Goal: Obtain resource: Download file/media

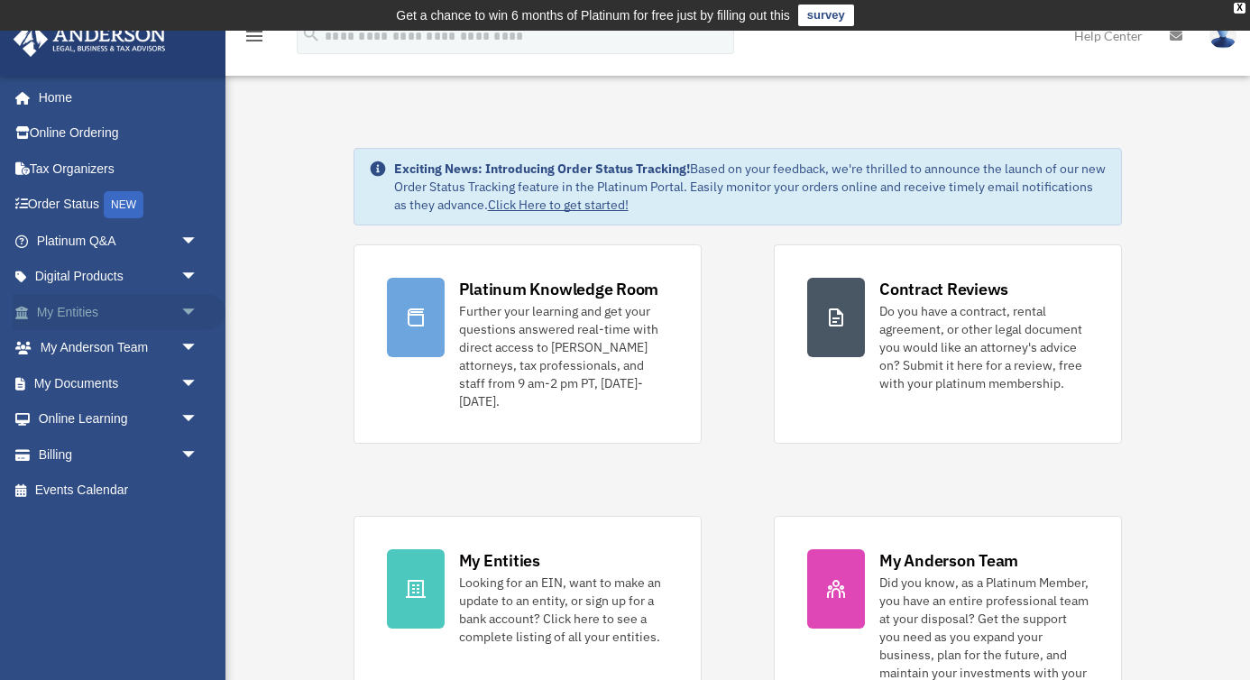
click at [69, 312] on link "My Entities arrow_drop_down" at bounding box center [119, 312] width 213 height 36
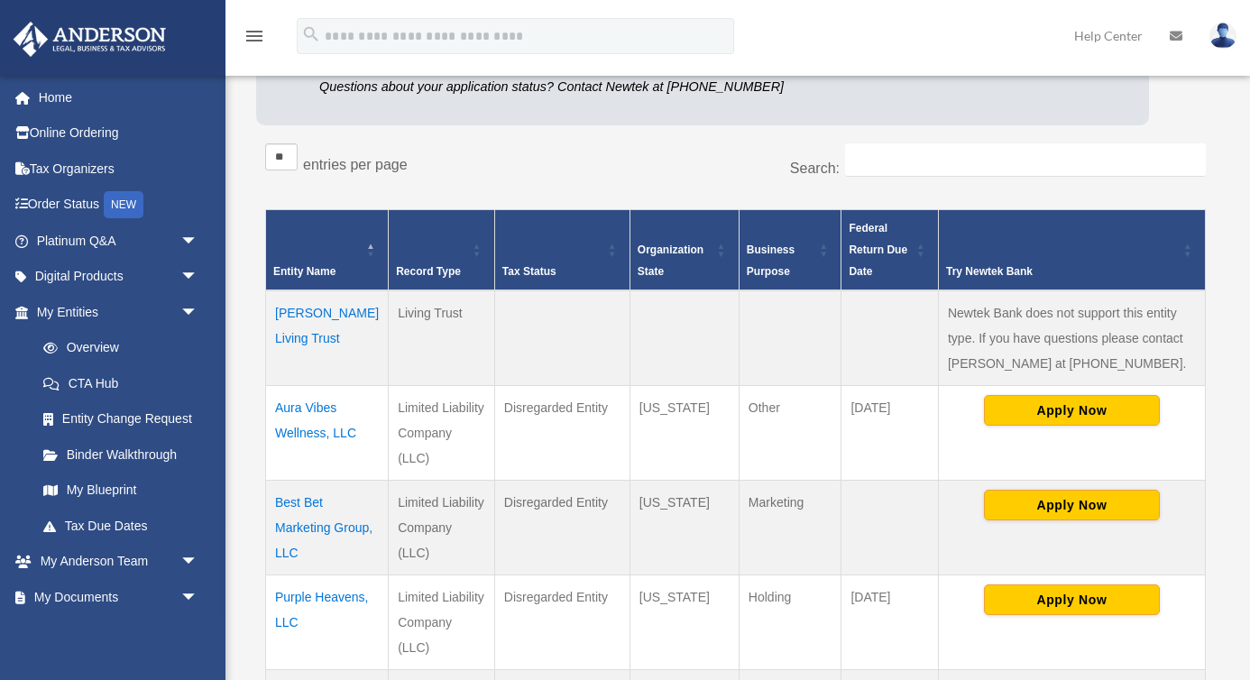
scroll to position [280, 0]
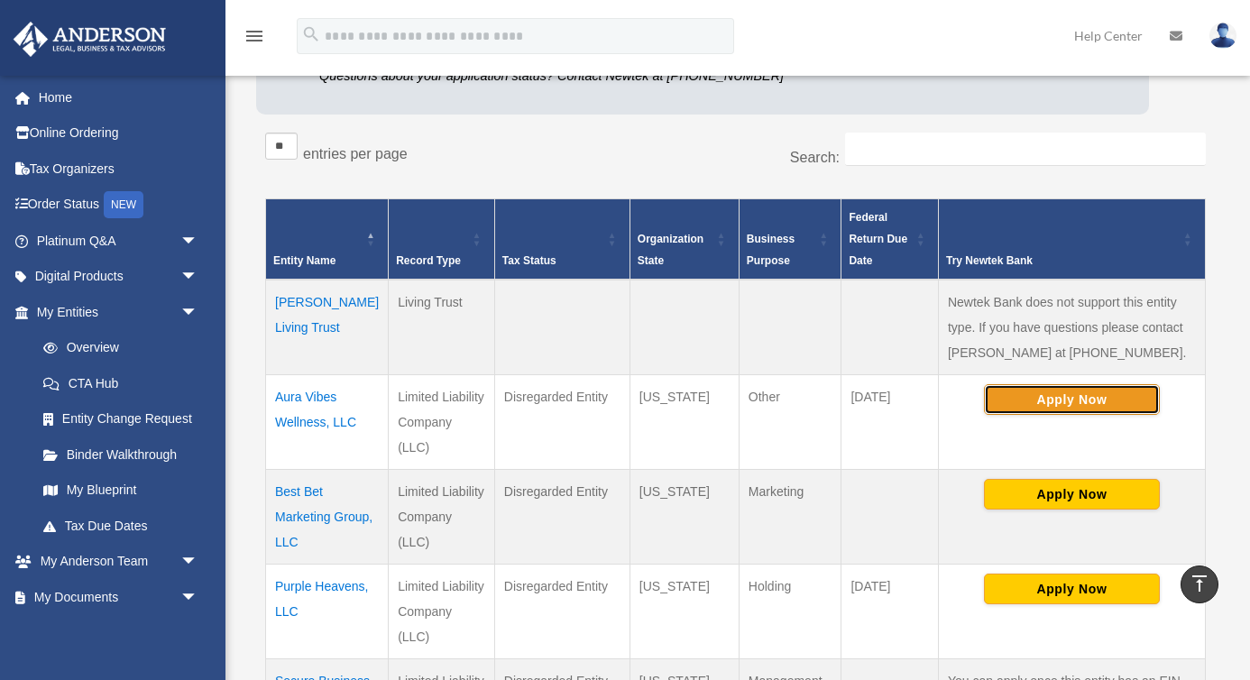
click at [1122, 408] on button "Apply Now" at bounding box center [1072, 399] width 176 height 31
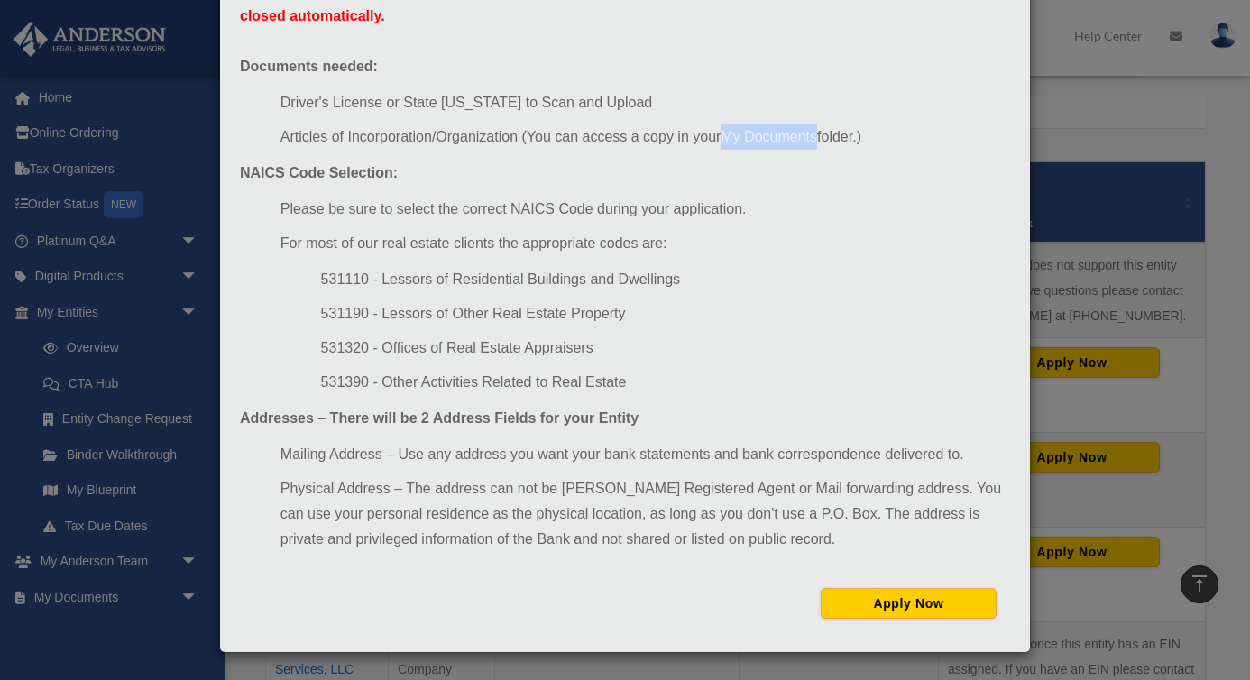
scroll to position [318, 0]
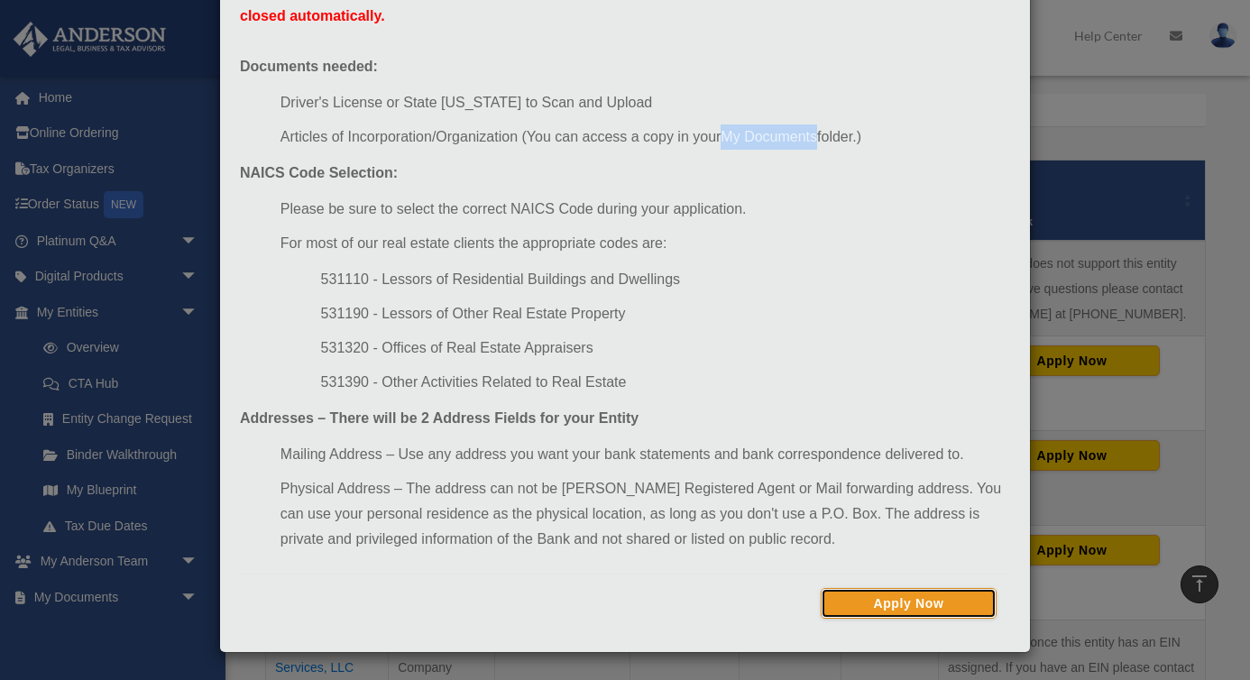
click at [901, 606] on button "Apply Now" at bounding box center [909, 603] width 176 height 31
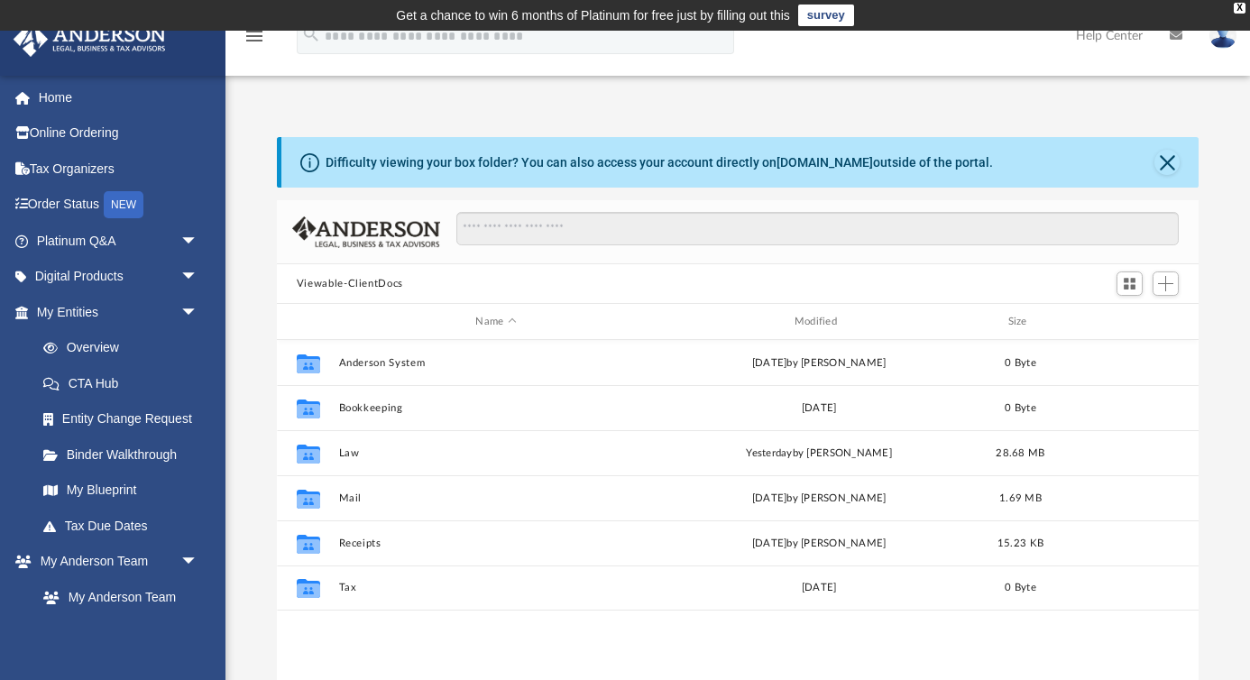
scroll to position [410, 922]
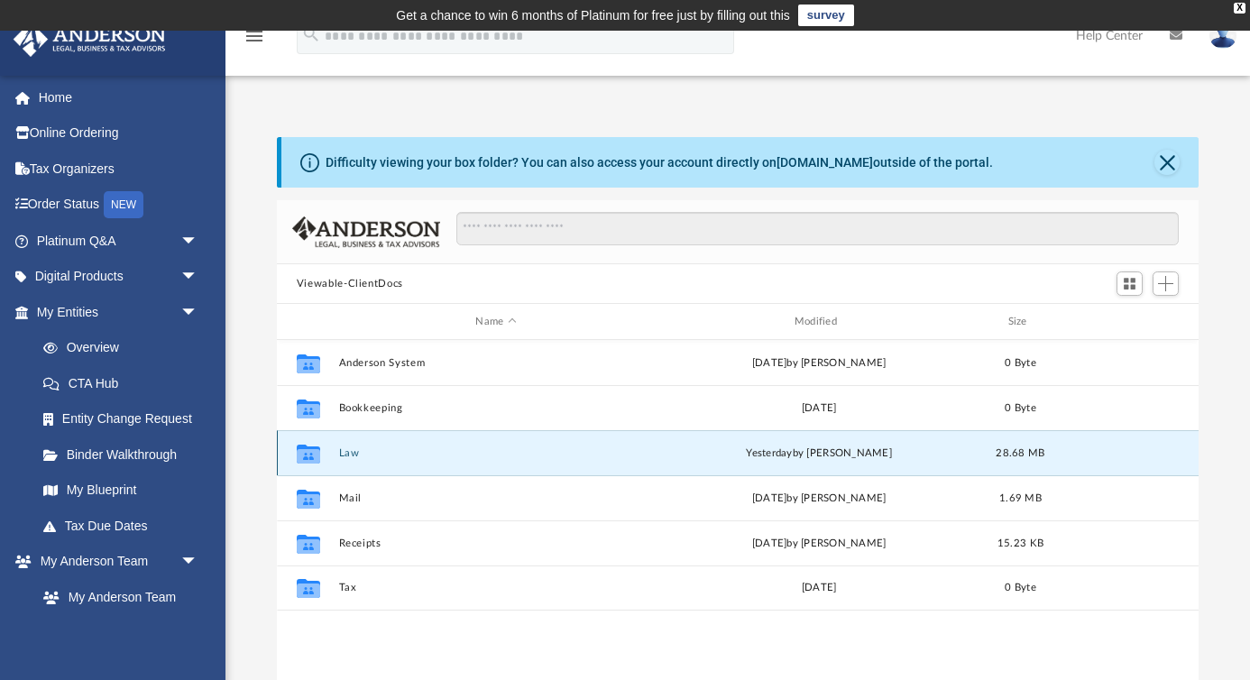
click at [351, 456] on button "Law" at bounding box center [495, 453] width 315 height 12
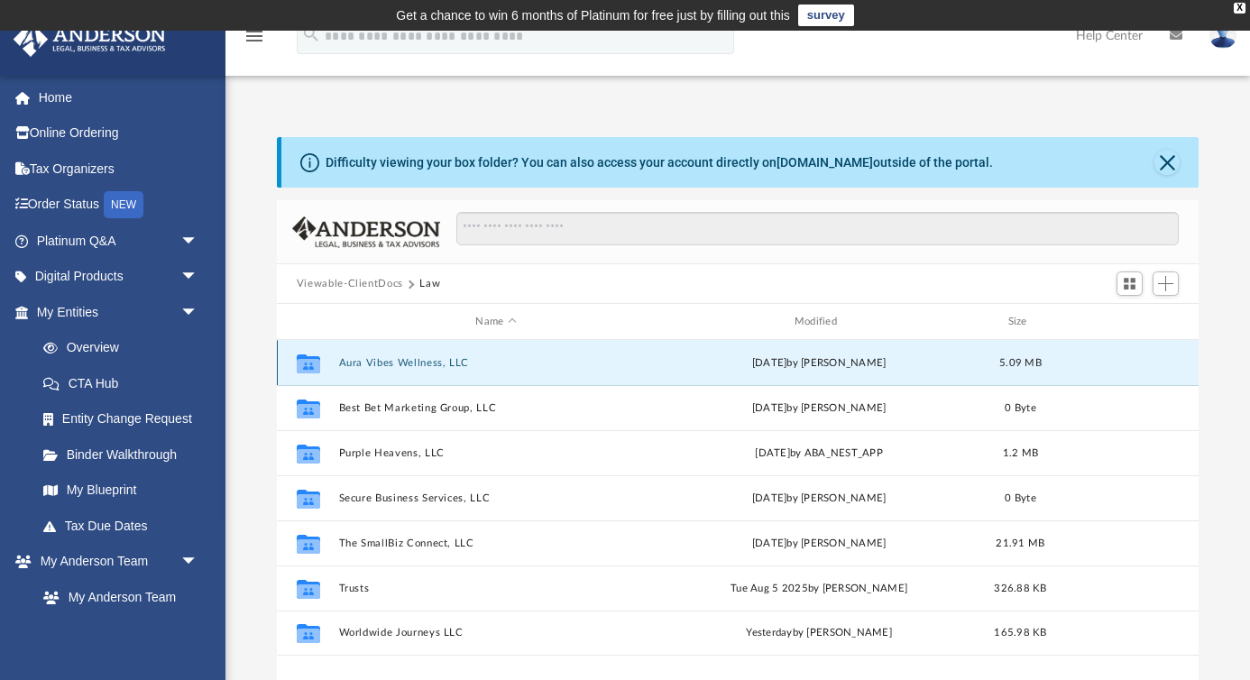
click at [438, 361] on button "Aura Vibes Wellness, LLC" at bounding box center [495, 363] width 315 height 12
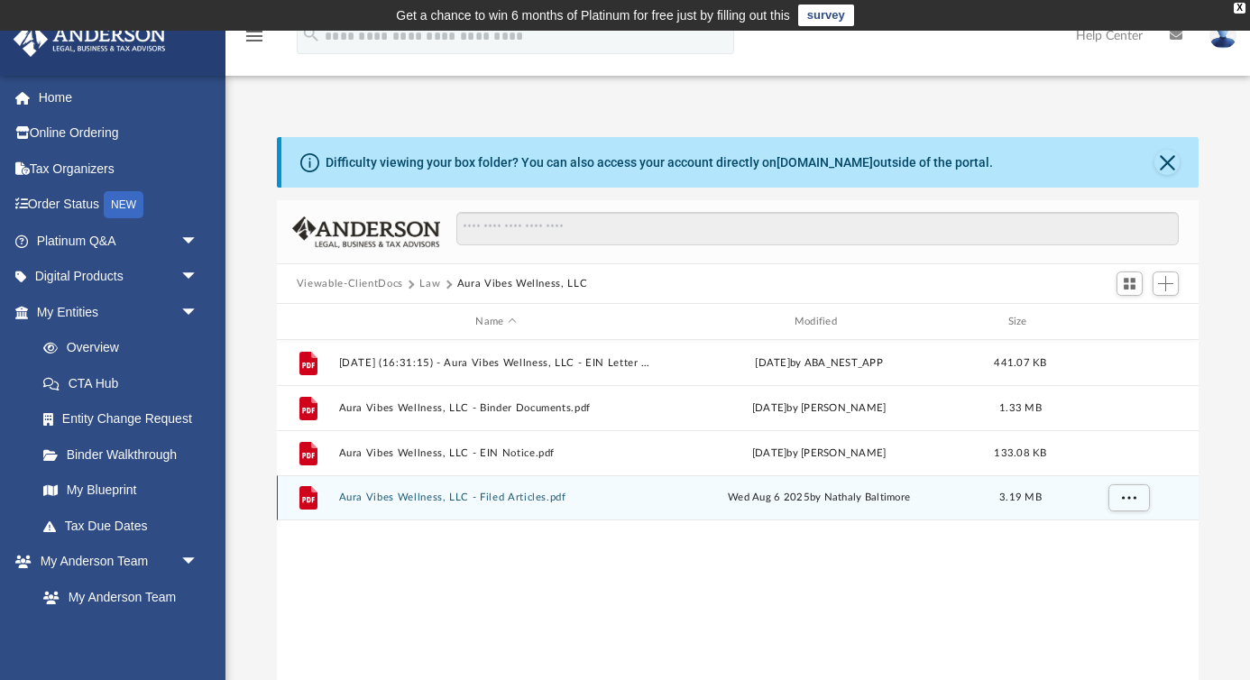
click at [504, 497] on button "Aura Vibes Wellness, LLC - Filed Articles.pdf" at bounding box center [495, 498] width 315 height 12
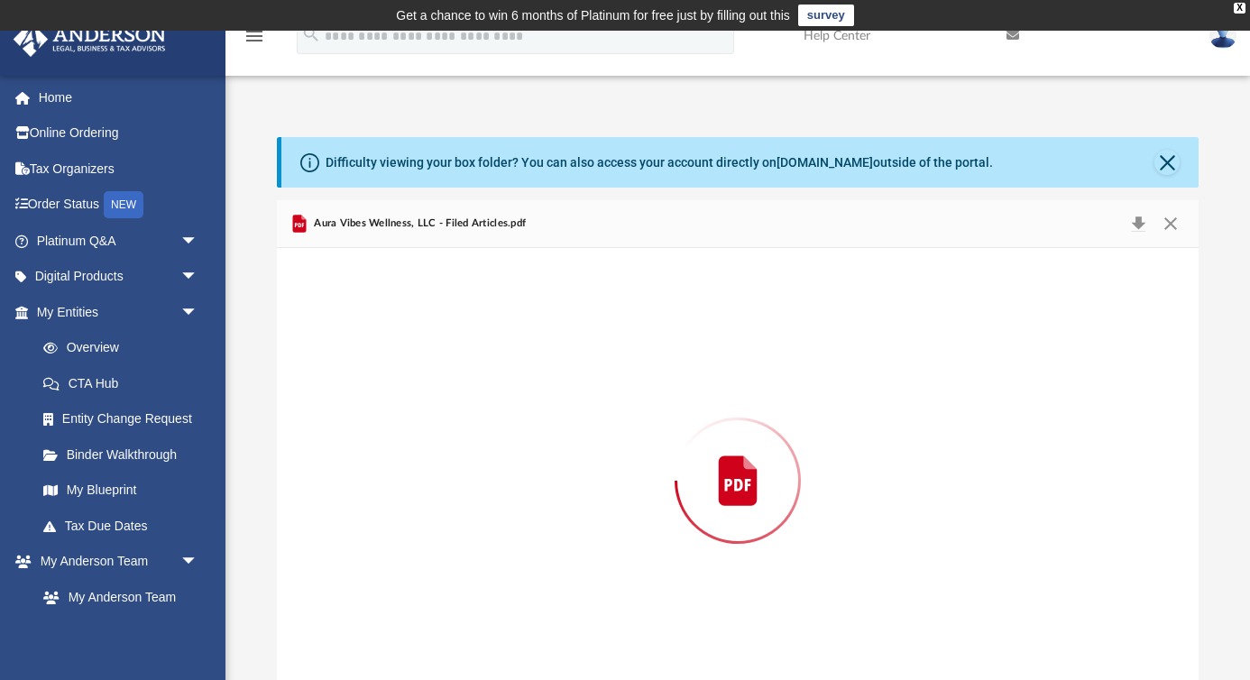
scroll to position [33, 0]
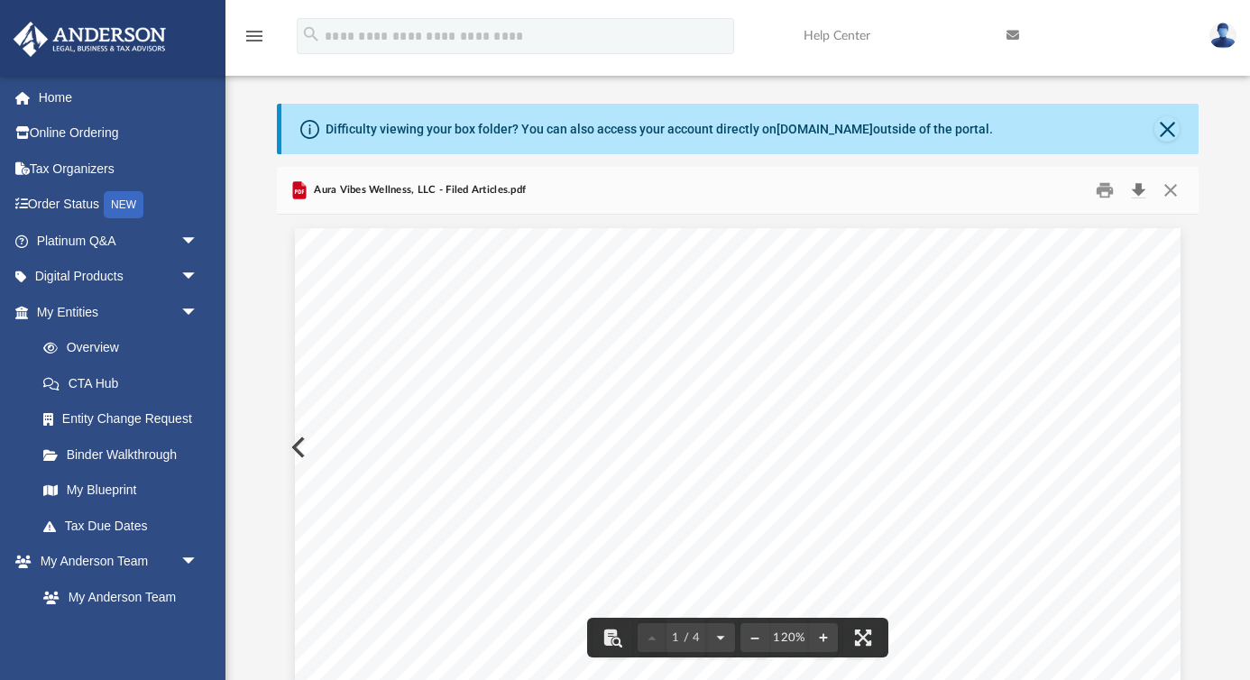
click at [1135, 195] on button "Download" at bounding box center [1138, 191] width 32 height 28
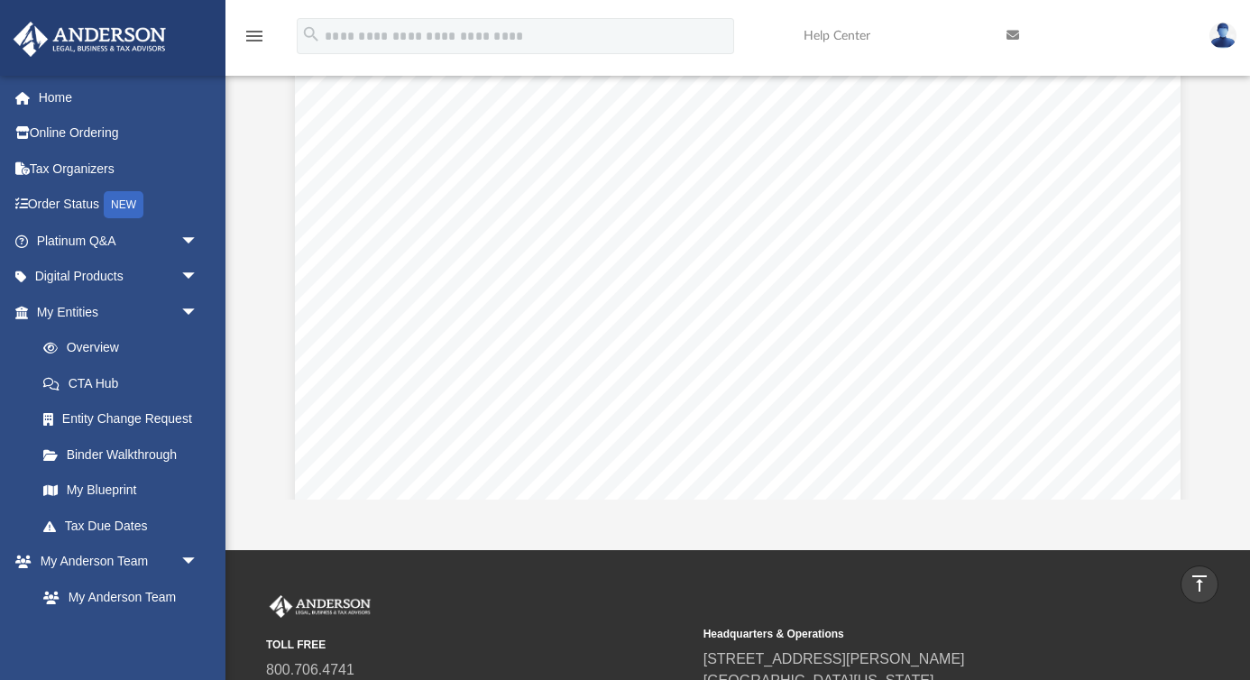
scroll to position [0, 0]
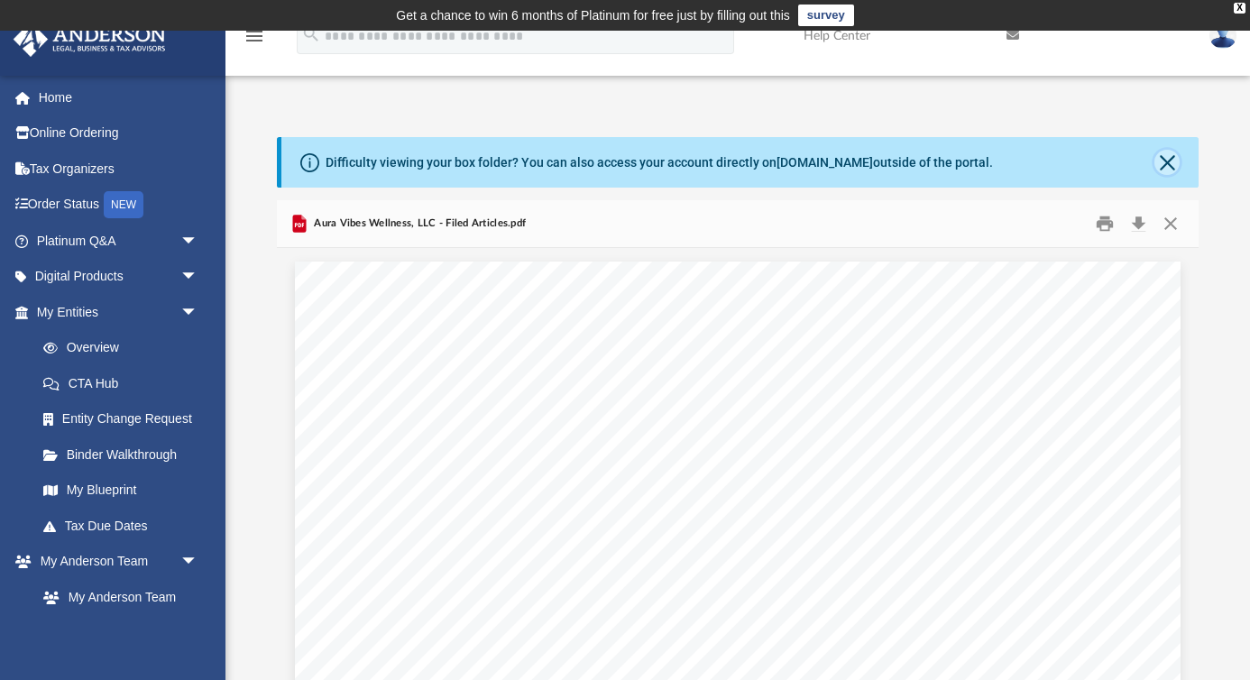
click at [1172, 162] on button "Close" at bounding box center [1167, 162] width 25 height 25
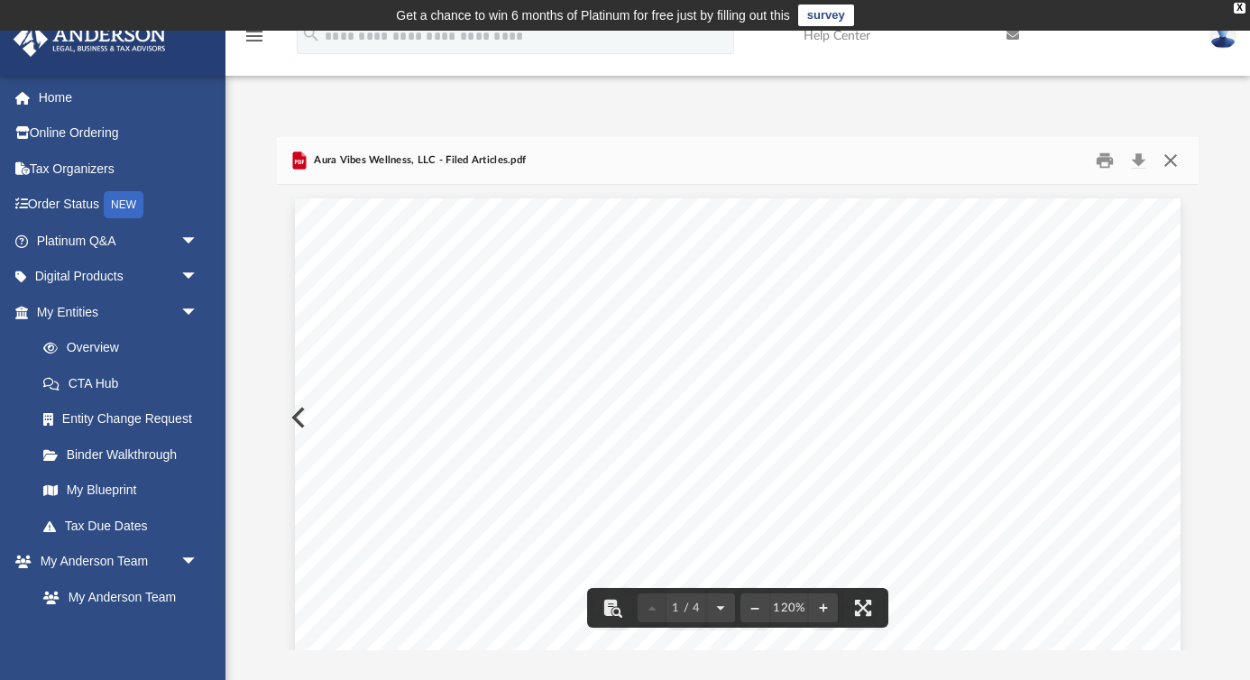
click at [1173, 162] on button "Close" at bounding box center [1171, 161] width 32 height 28
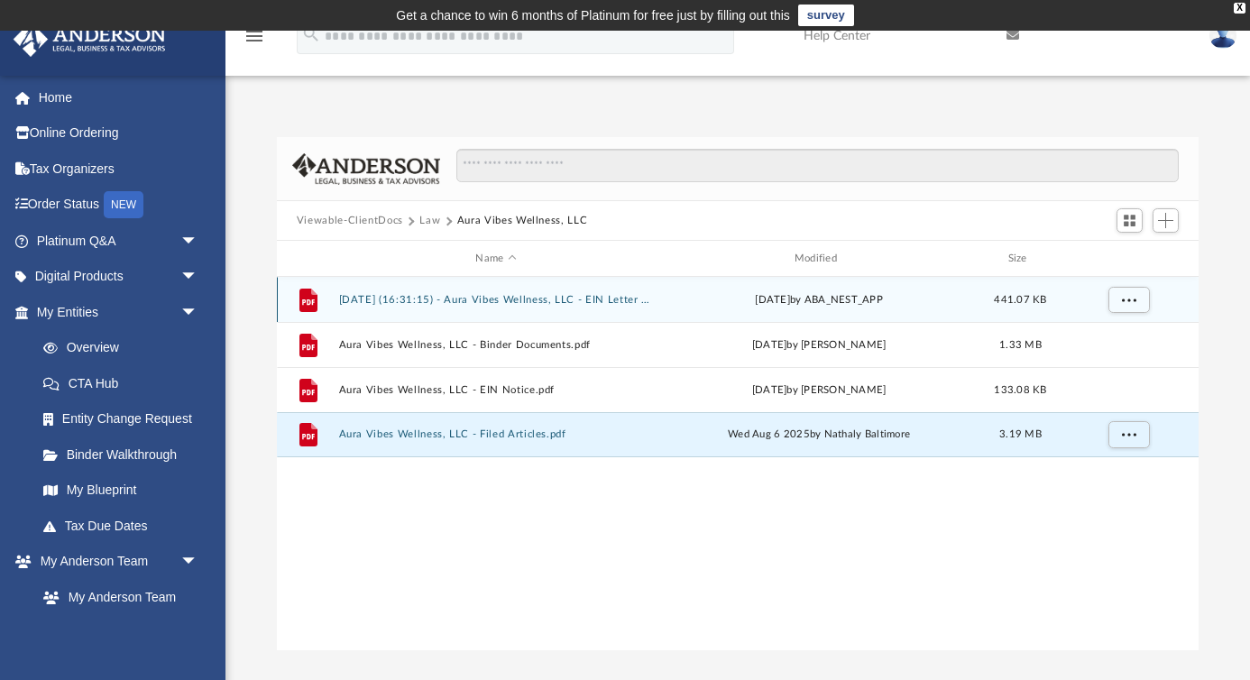
click at [553, 299] on button "[DATE] (16:31:15) - Aura Vibes Wellness, LLC - EIN Letter from IRS.pdf" at bounding box center [495, 300] width 315 height 12
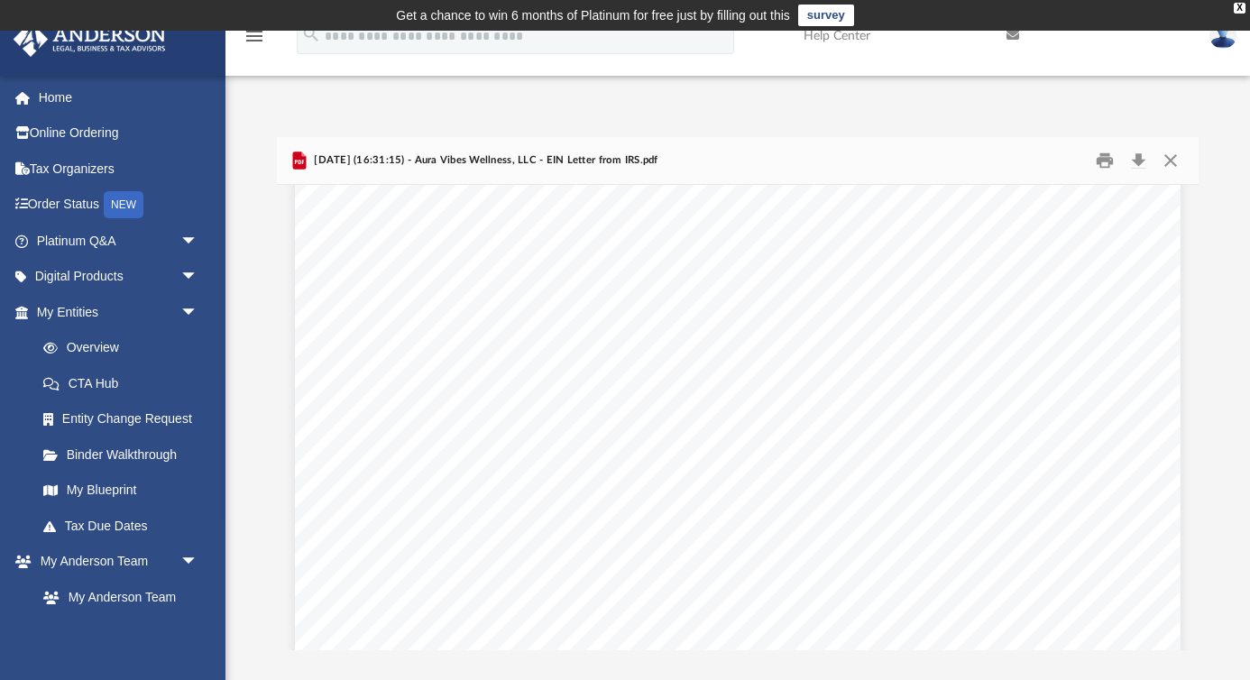
scroll to position [50, 0]
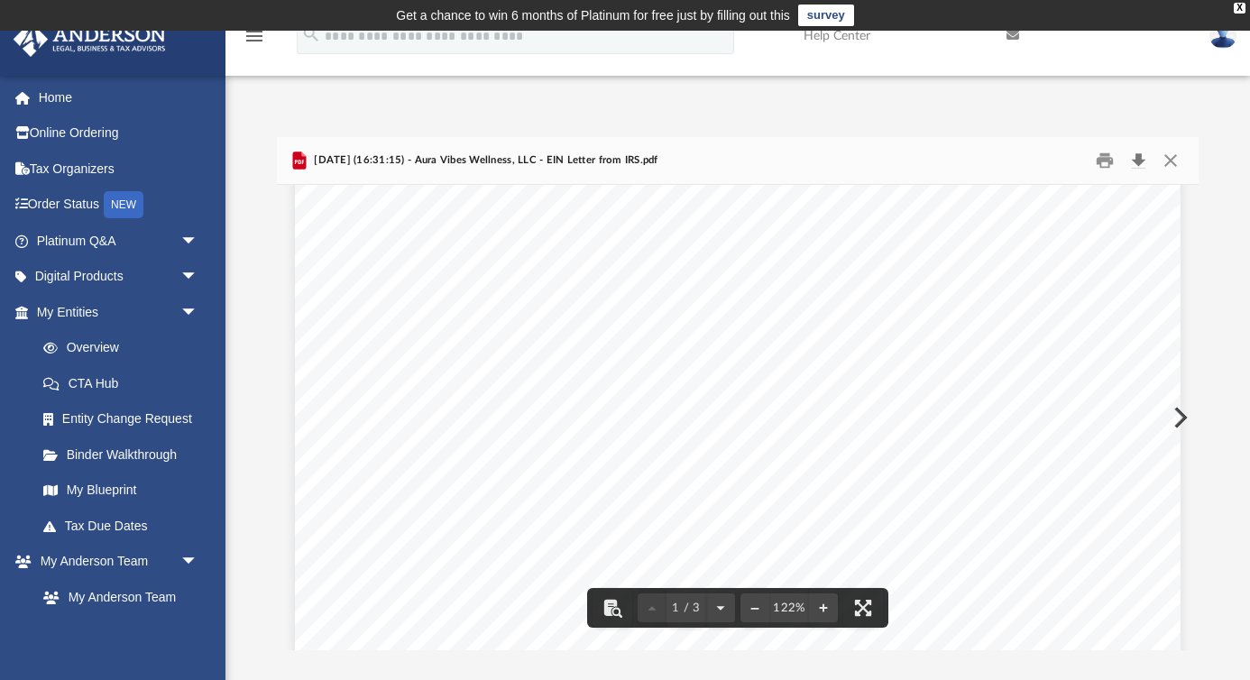
click at [1143, 160] on button "Download" at bounding box center [1138, 161] width 32 height 28
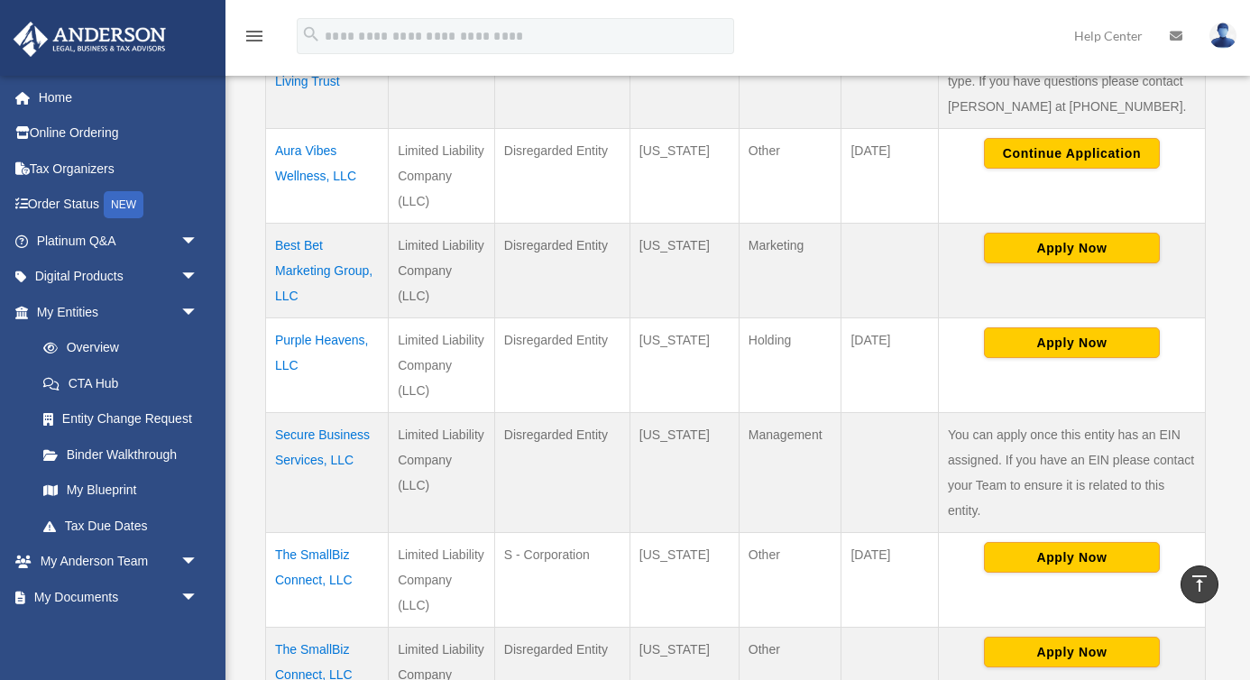
scroll to position [532, 0]
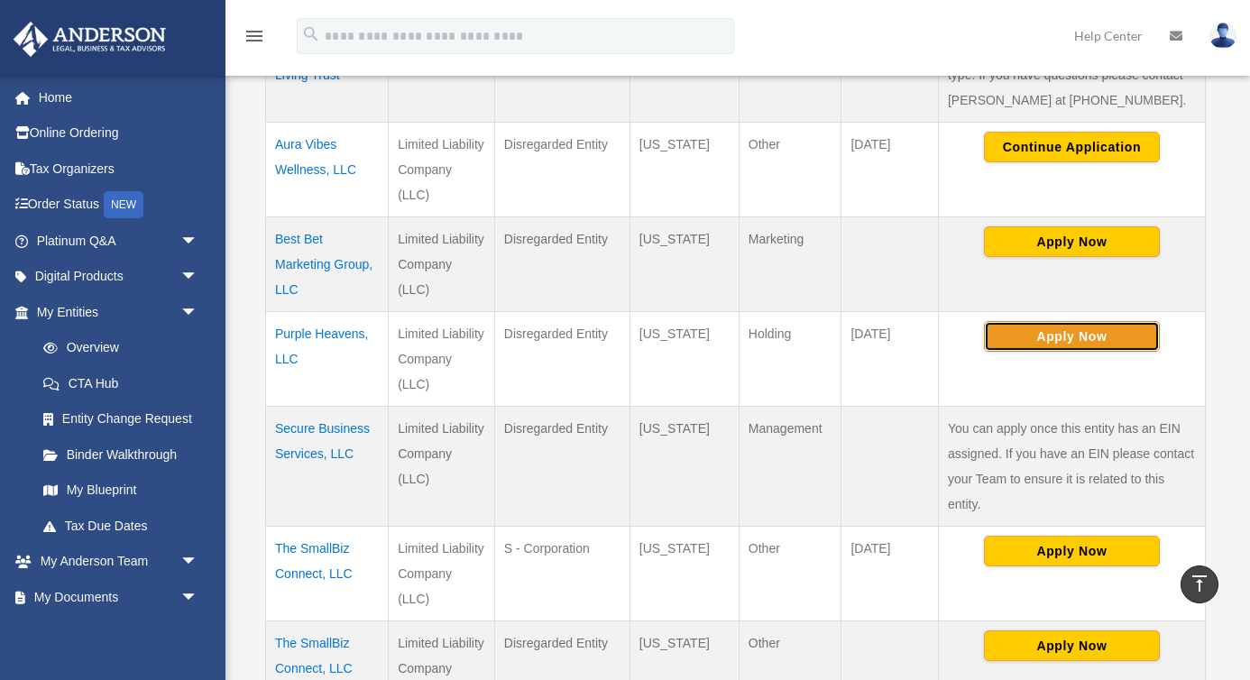
click at [1059, 321] on button "Apply Now" at bounding box center [1072, 336] width 176 height 31
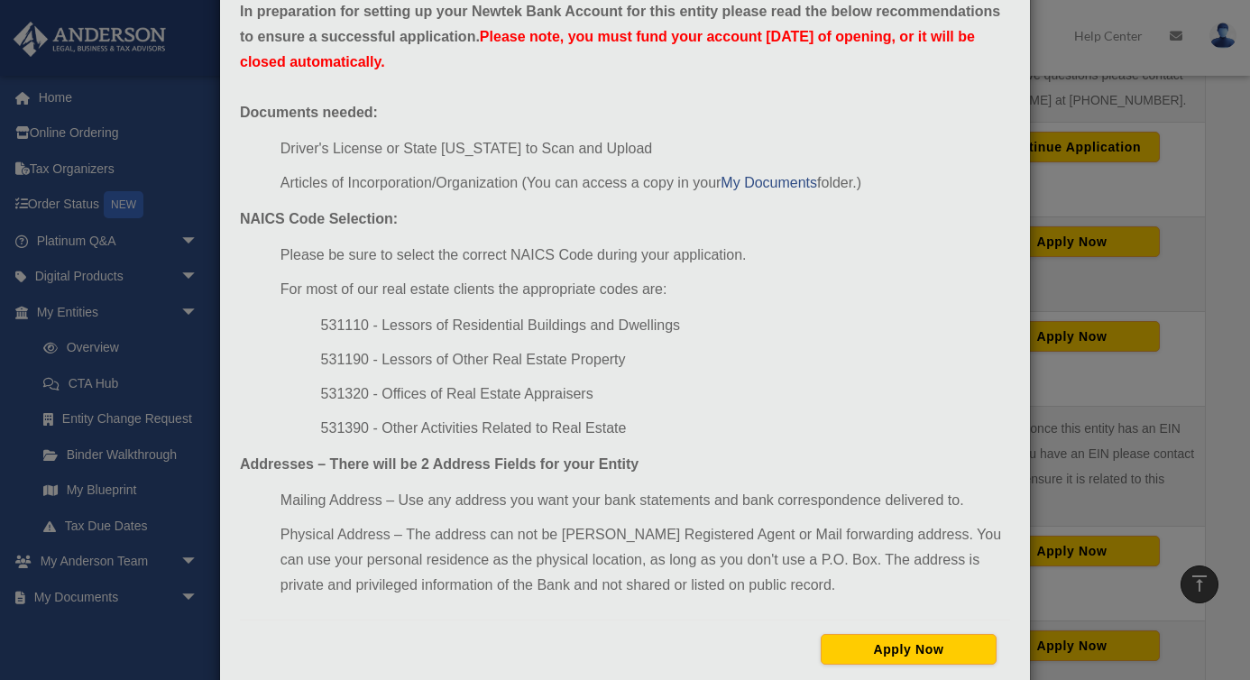
scroll to position [148, 0]
